Goal: Task Accomplishment & Management: Complete application form

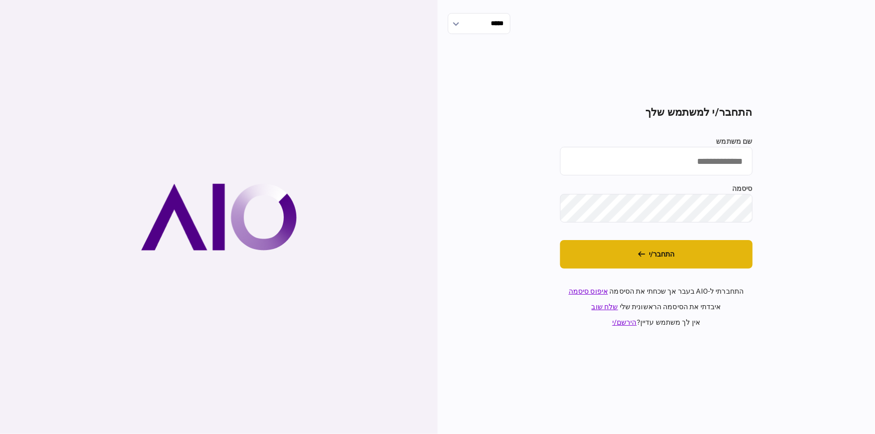
type input "********"
click at [671, 254] on button "התחבר/י" at bounding box center [656, 254] width 192 height 29
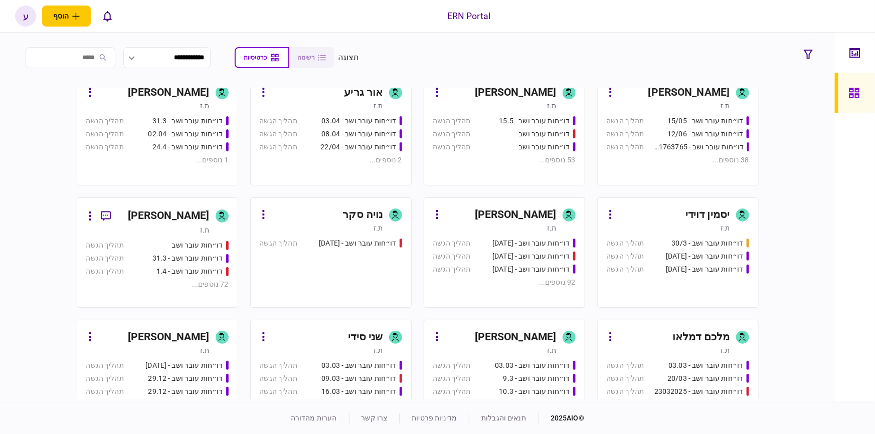
scroll to position [310, 0]
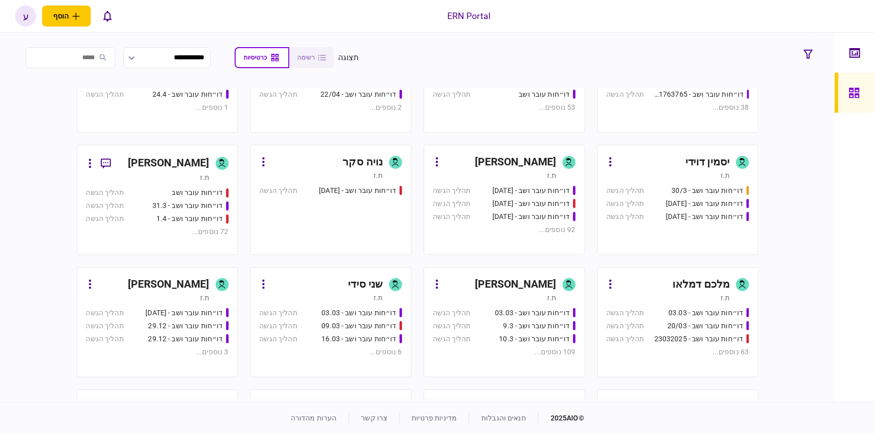
click at [183, 140] on section "מעיין כהן ת.ז דו״חות עובר ושב - 23.7 תהליך הגשה דו״חות עובר ושב - 5.8 תהליך הגש…" at bounding box center [418, 244] width 682 height 312
click at [175, 160] on div "[PERSON_NAME]" at bounding box center [169, 163] width 82 height 16
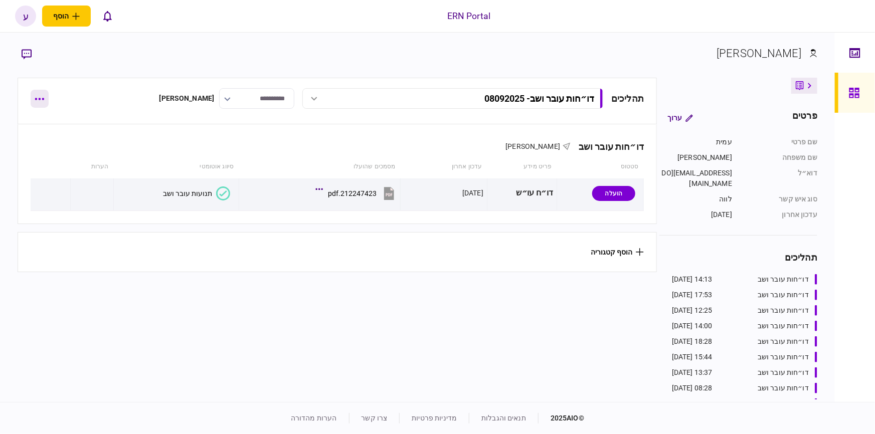
click at [39, 95] on button "button" at bounding box center [40, 99] width 18 height 18
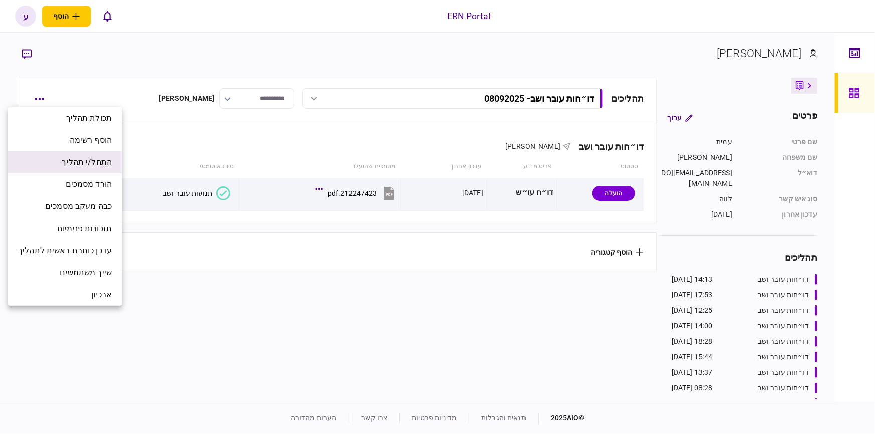
click at [74, 162] on span "התחל/י תהליך" at bounding box center [87, 162] width 50 height 12
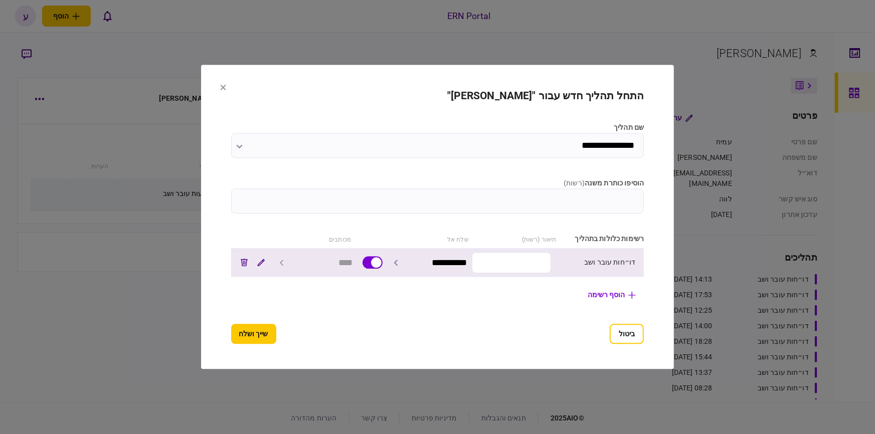
click at [512, 263] on input "text" at bounding box center [511, 262] width 79 height 21
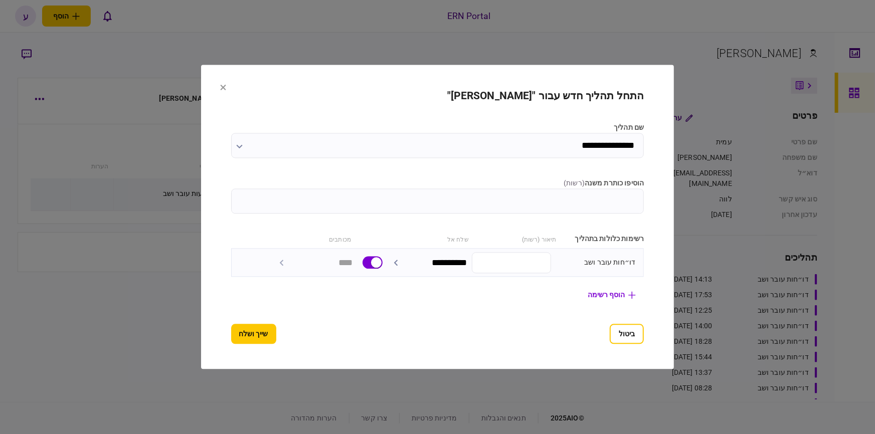
drag, startPoint x: 629, startPoint y: 197, endPoint x: 647, endPoint y: 197, distance: 18.0
click at [628, 197] on input "הוסיפו כותרת משנה ( רשות )" at bounding box center [437, 201] width 413 height 25
type input "********"
click at [240, 337] on button "שייך ושלח" at bounding box center [253, 334] width 45 height 20
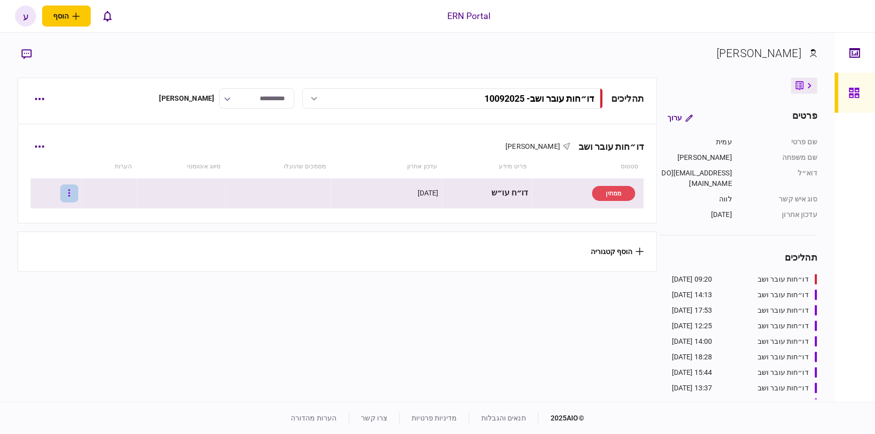
click at [74, 197] on button "button" at bounding box center [69, 193] width 18 height 18
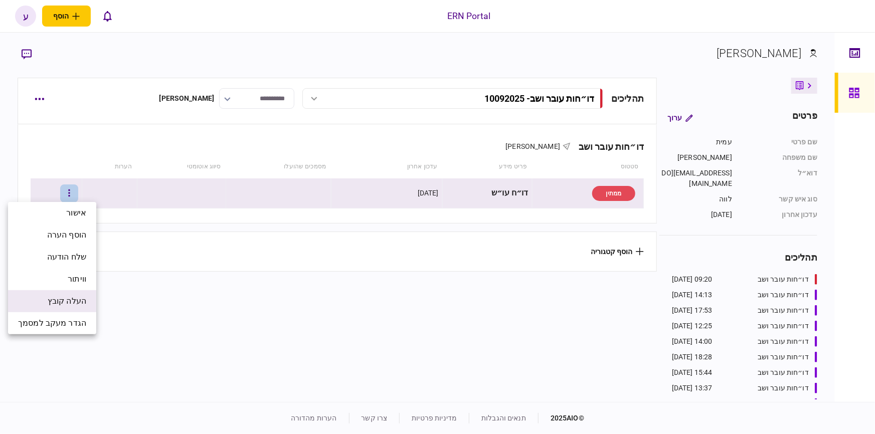
click at [73, 303] on span "העלה קובץ" at bounding box center [67, 301] width 39 height 12
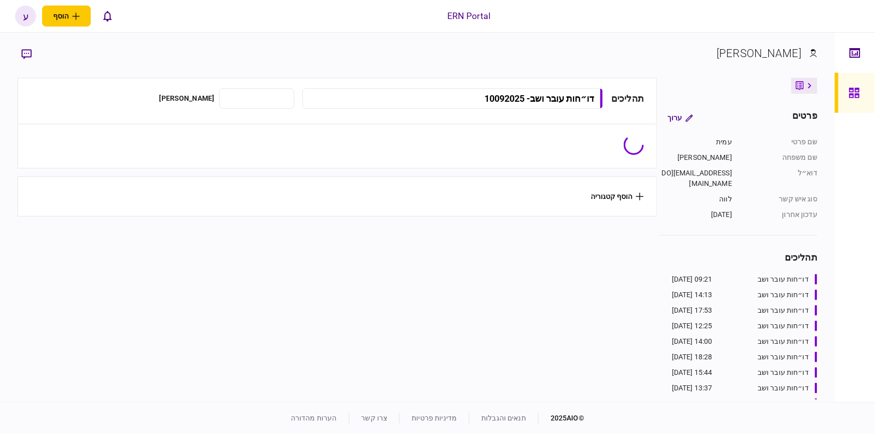
type input "**********"
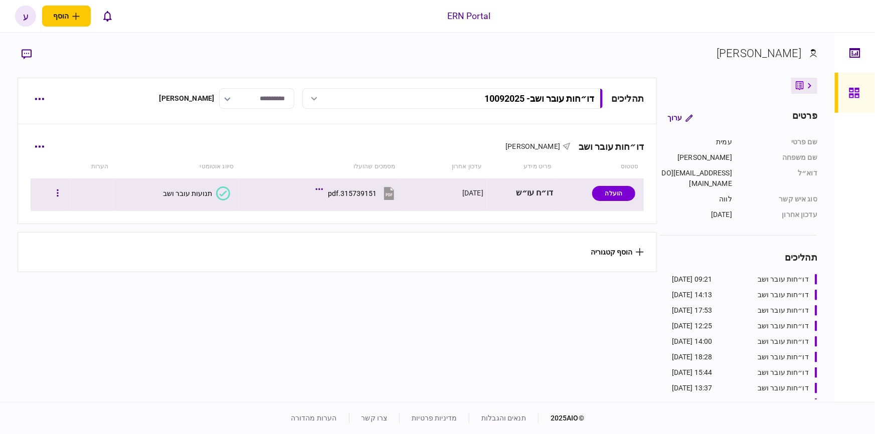
click at [218, 193] on icon at bounding box center [223, 193] width 14 height 14
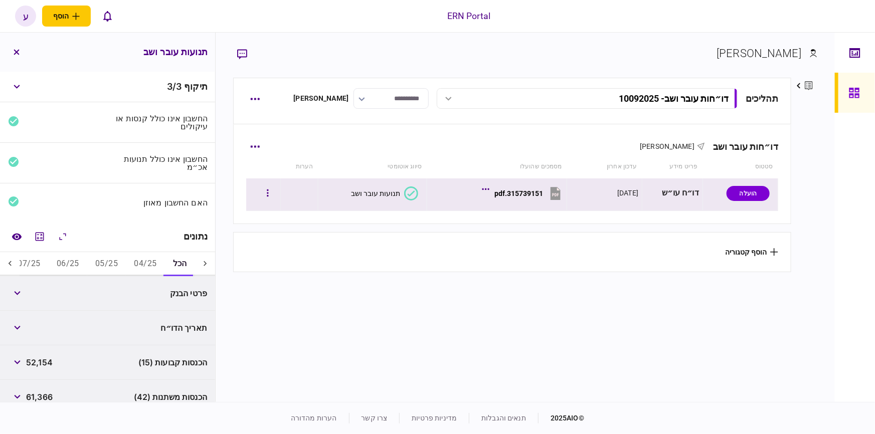
click at [393, 194] on div "תנועות עובר ושב" at bounding box center [375, 193] width 49 height 8
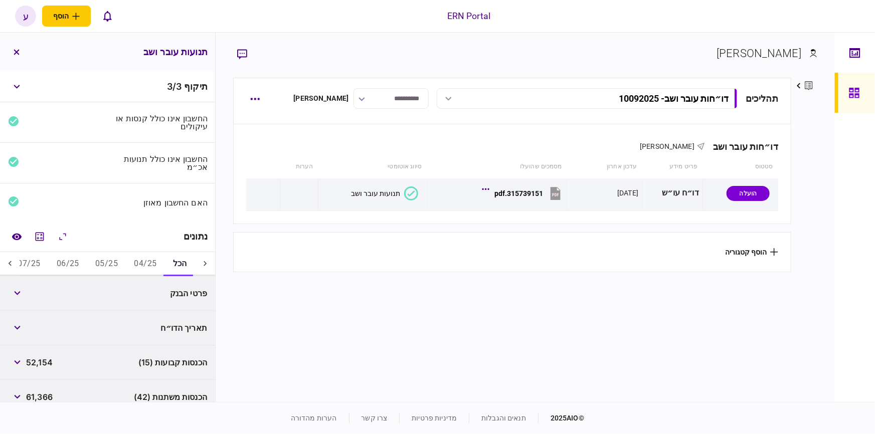
click at [56, 259] on button "06/25" at bounding box center [68, 264] width 39 height 24
click at [12, 298] on button "button" at bounding box center [17, 293] width 18 height 18
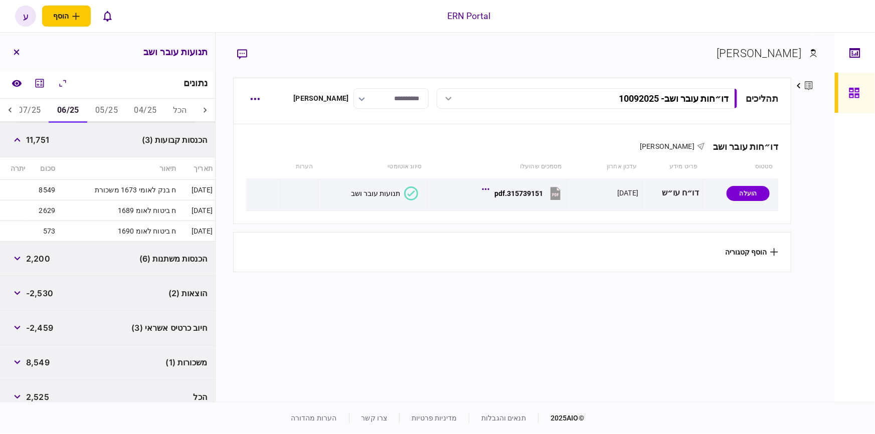
scroll to position [165, 0]
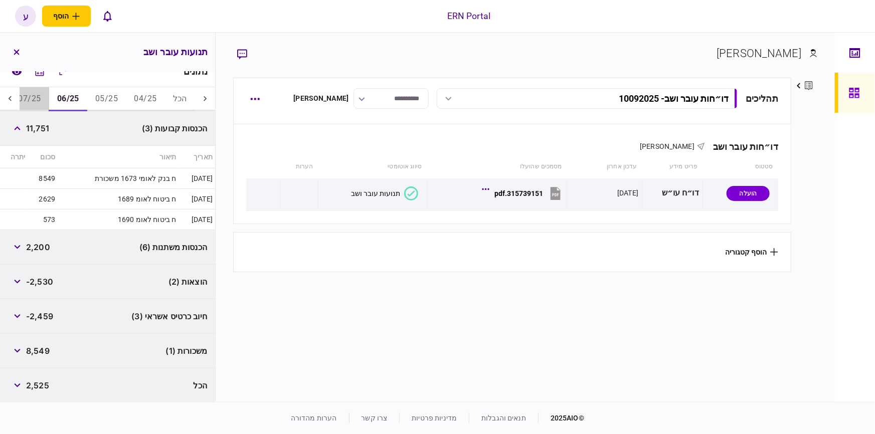
click at [26, 99] on button "07/25" at bounding box center [29, 99] width 39 height 24
click at [106, 258] on div "הכנסות משתנות (6) 8,501" at bounding box center [107, 247] width 215 height 35
click at [17, 247] on icon "button" at bounding box center [17, 247] width 6 height 4
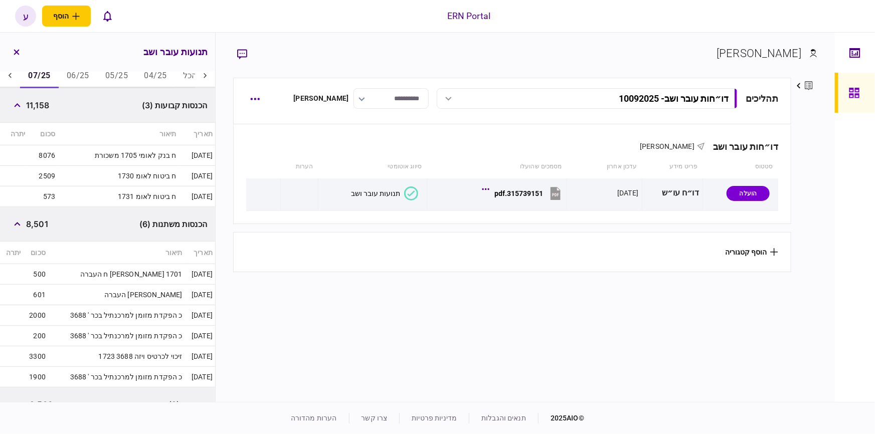
scroll to position [174, 0]
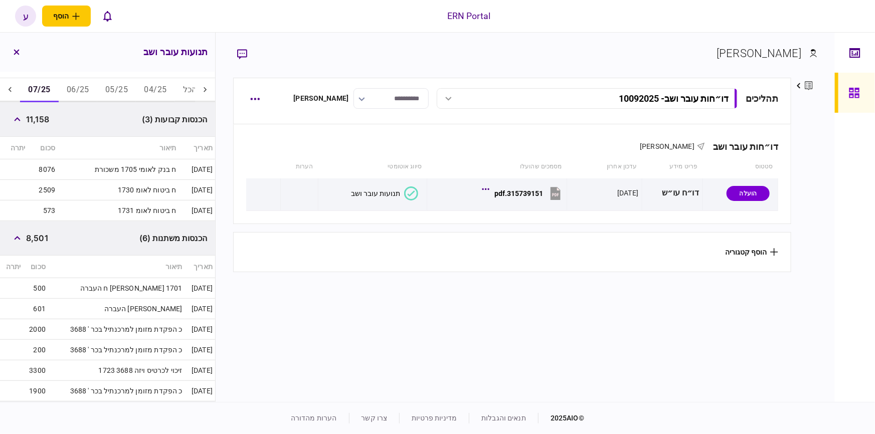
click at [16, 95] on div at bounding box center [10, 90] width 20 height 24
click at [76, 90] on button "08/25" at bounding box center [78, 90] width 39 height 24
click at [88, 231] on div "הכנסות משתנות (14) 13,607" at bounding box center [107, 238] width 215 height 35
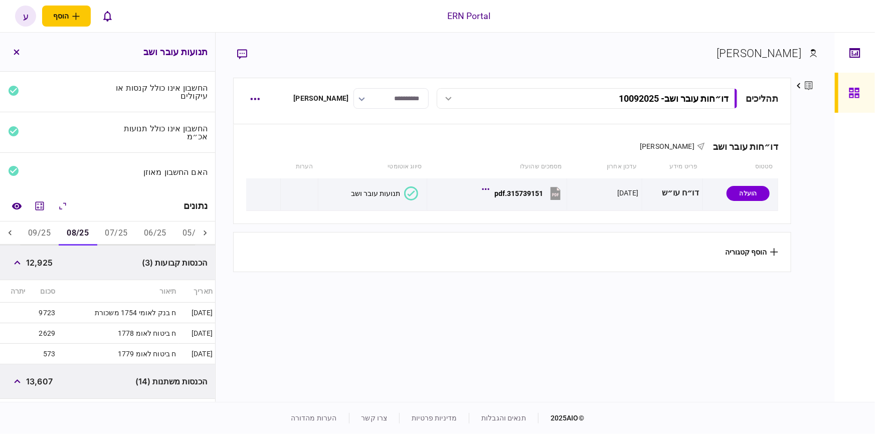
scroll to position [0, 0]
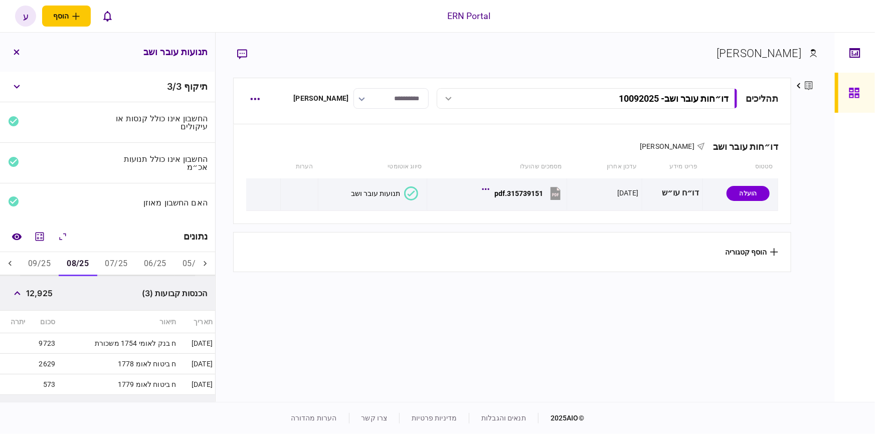
click at [118, 255] on button "07/25" at bounding box center [116, 264] width 39 height 24
click at [47, 264] on button "09/25" at bounding box center [39, 264] width 39 height 24
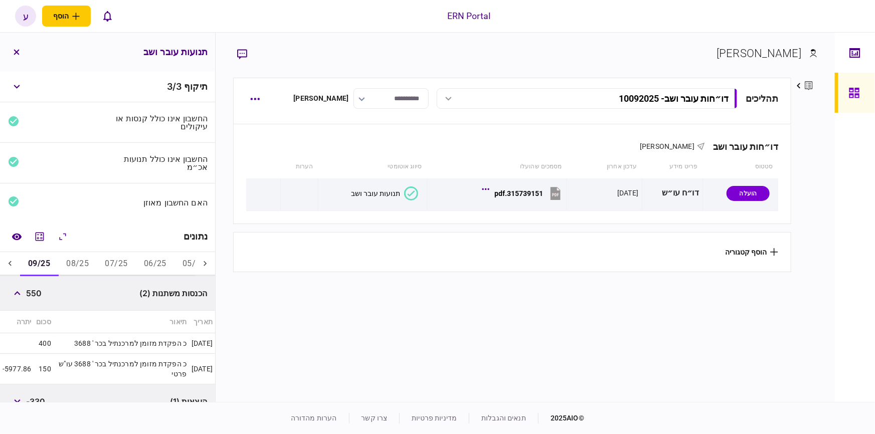
click at [103, 230] on div "נתונים" at bounding box center [107, 237] width 215 height 31
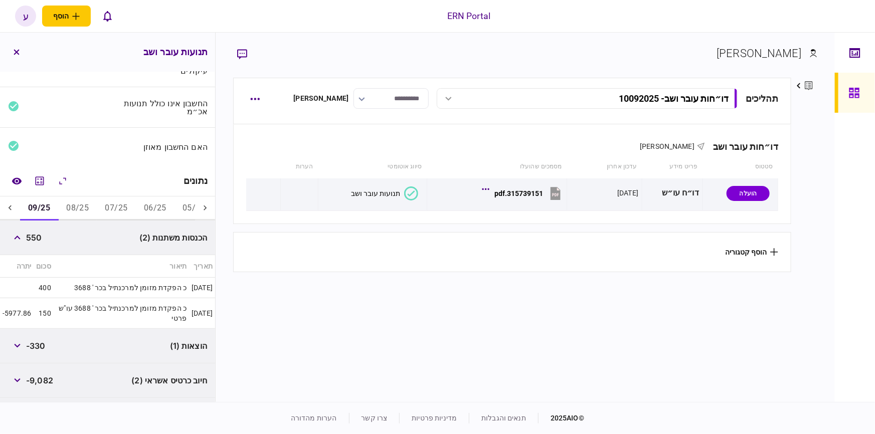
scroll to position [120, 0]
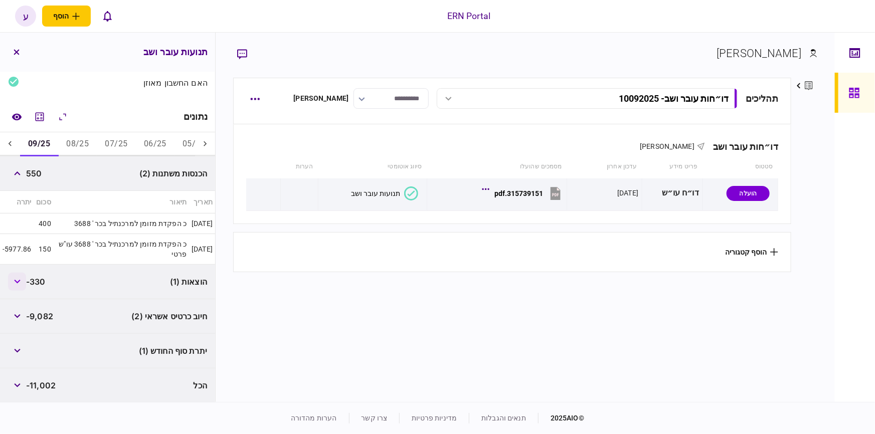
click at [10, 284] on button "button" at bounding box center [17, 282] width 18 height 18
